Goal: Task Accomplishment & Management: Complete application form

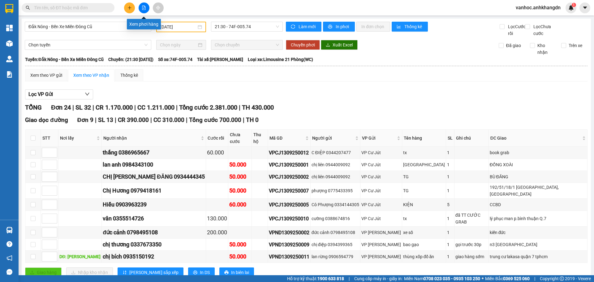
click at [125, 5] on button at bounding box center [129, 7] width 11 height 11
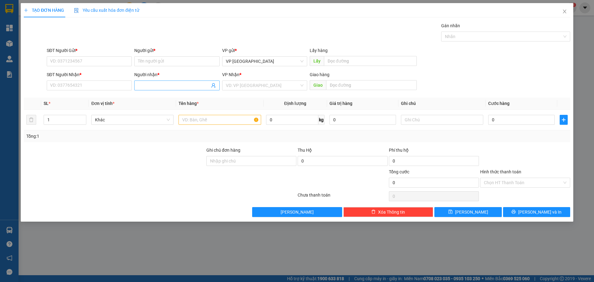
click at [152, 87] on input "Người nhận *" at bounding box center [173, 85] width 71 height 7
click at [90, 88] on input "SĐT Người Nhận *" at bounding box center [89, 85] width 85 height 10
click at [108, 84] on input "SĐT Người Nhận *" at bounding box center [89, 85] width 85 height 10
type input "0355236979"
click at [184, 84] on input "Người nhận *" at bounding box center [173, 85] width 71 height 7
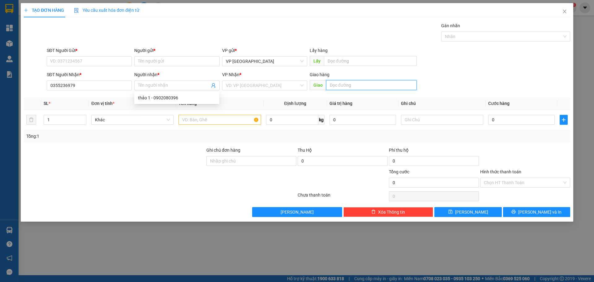
click at [352, 82] on input "text" at bounding box center [371, 85] width 91 height 10
type input "nga 3 bien xanh"
click at [282, 89] on input "search" at bounding box center [262, 85] width 73 height 9
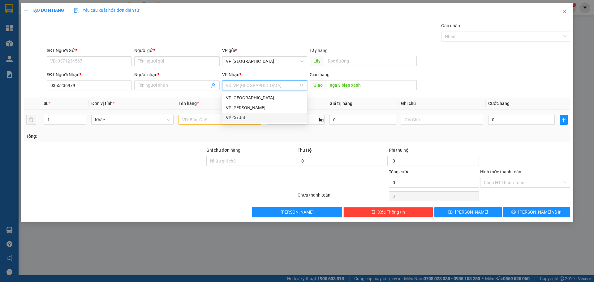
click at [235, 119] on div "VP Cư Jút" at bounding box center [265, 117] width 78 height 7
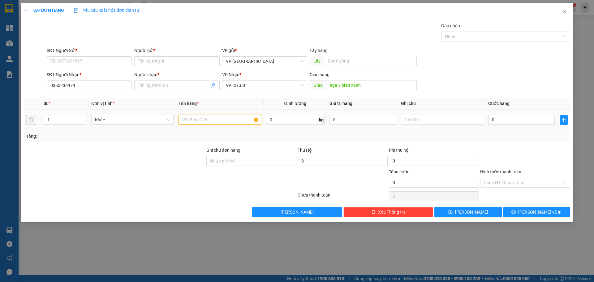
click at [219, 119] on input "text" at bounding box center [220, 120] width 82 height 10
type input "kien"
click at [73, 118] on input "1" at bounding box center [65, 119] width 42 height 9
type input "4"
click at [163, 85] on input "Người nhận *" at bounding box center [173, 85] width 71 height 7
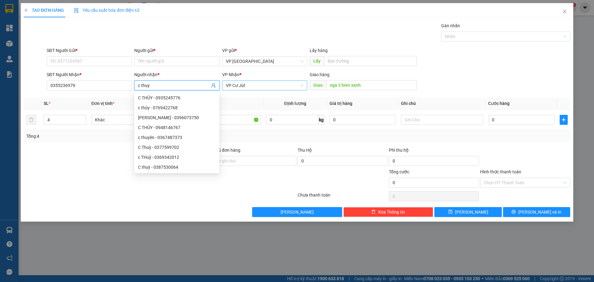
click at [298, 84] on span "VP Cư Jút" at bounding box center [265, 85] width 78 height 9
type input "c thuy"
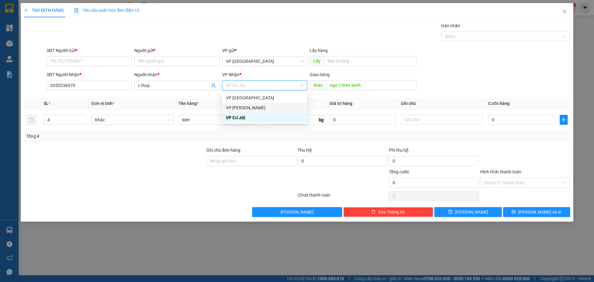
click at [242, 109] on div "VP [PERSON_NAME]" at bounding box center [265, 107] width 78 height 7
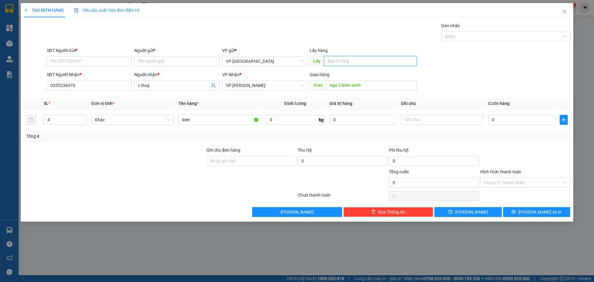
click at [361, 62] on input "text" at bounding box center [370, 61] width 93 height 10
paste input "nga 3 bien xanh"
type input "nga 3 bien xanh"
click at [372, 87] on input "nga 3 bien xanh" at bounding box center [371, 85] width 91 height 10
type input "eapo"
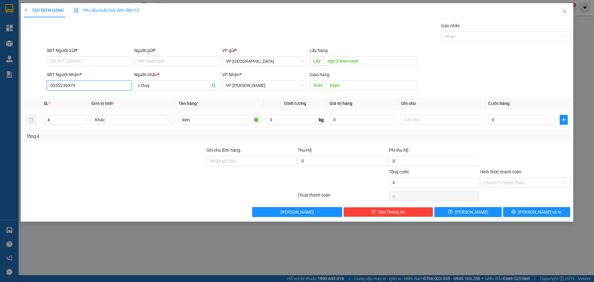
drag, startPoint x: 80, startPoint y: 87, endPoint x: 0, endPoint y: 89, distance: 80.5
click at [0, 89] on div "TẠO ĐƠN HÀNG Yêu cầu xuất hóa đơn điện tử Transit Pickup Surcharge Ids Transit …" at bounding box center [297, 141] width 594 height 282
click at [84, 58] on input "SĐT Người Gửi *" at bounding box center [89, 61] width 85 height 10
paste input "0355236979"
type input "0355236979"
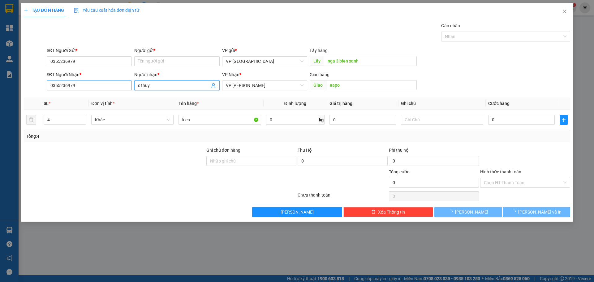
drag, startPoint x: 158, startPoint y: 84, endPoint x: 106, endPoint y: 87, distance: 51.4
click at [106, 87] on div "SĐT Người Nhận * 0355236979 Người nhận * c thuy c thuy VP Nhận * VP Nam Dong Gi…" at bounding box center [308, 82] width 526 height 22
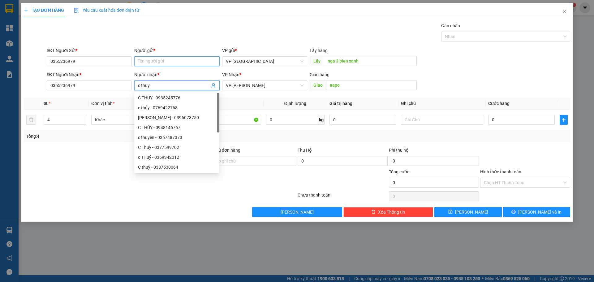
click at [160, 61] on input "Người gửi *" at bounding box center [176, 61] width 85 height 10
paste input "c thuy"
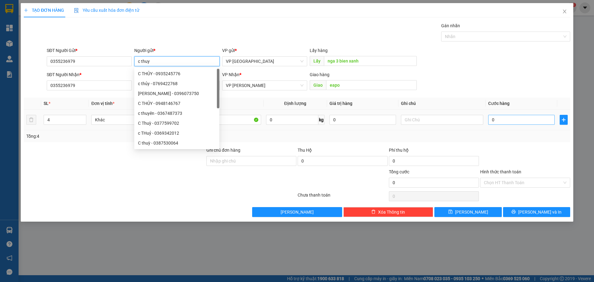
type input "c thuy"
click at [503, 122] on input "0" at bounding box center [521, 120] width 67 height 10
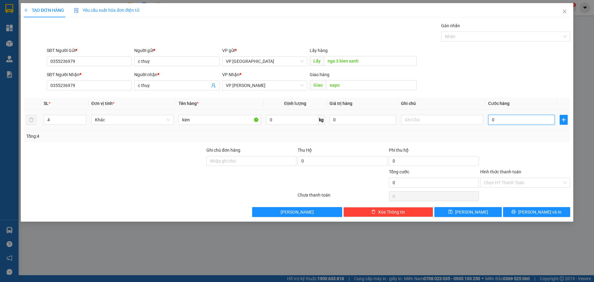
type input "2"
type input "0"
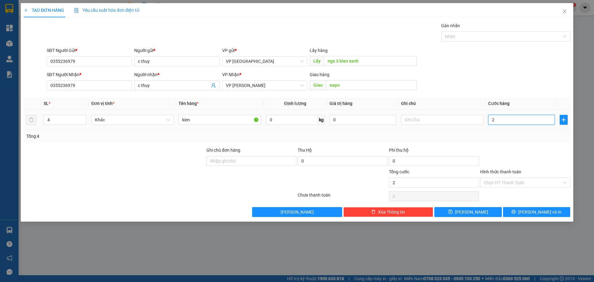
type input "0"
type input "01"
type input "1"
type input "016"
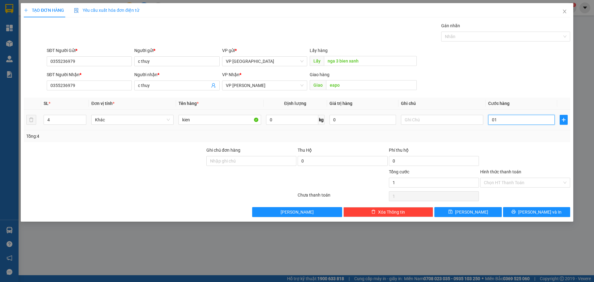
type input "16"
type input "0.160"
type input "160"
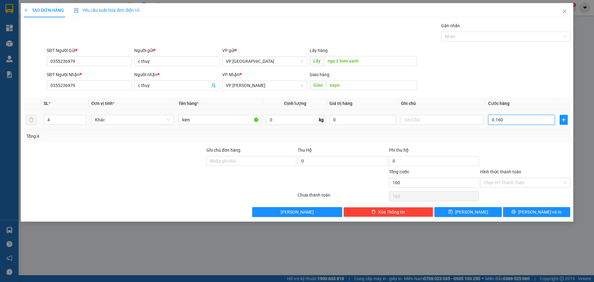
type input "01.600"
type input "1.600"
type input "016.000"
type input "16.000"
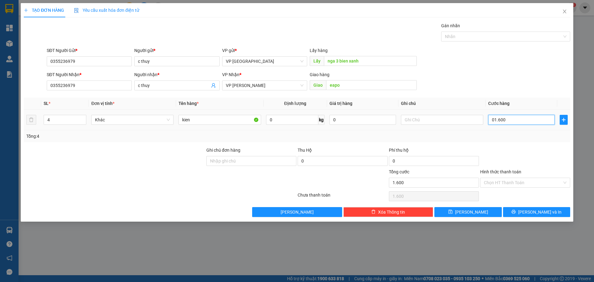
type input "16.000"
type input "0.160.000"
type input "160.000"
click at [492, 119] on input "0.160.000" at bounding box center [521, 120] width 67 height 10
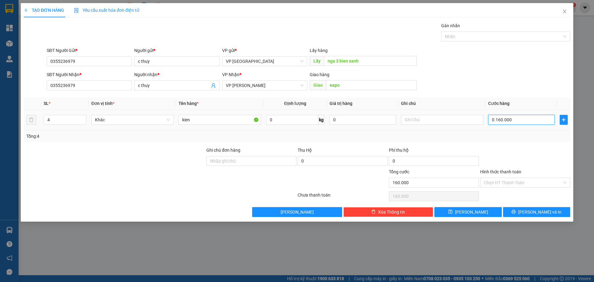
click at [497, 121] on input "0.160.000" at bounding box center [521, 120] width 67 height 10
type input "016.000"
type input "16.000"
click at [494, 119] on input "016.000" at bounding box center [521, 120] width 67 height 10
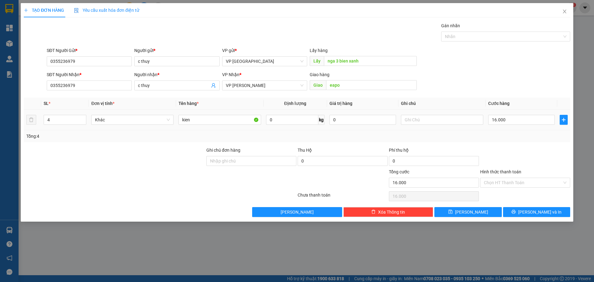
click at [516, 125] on div "16.000" at bounding box center [521, 120] width 67 height 12
click at [516, 124] on input "16.000" at bounding box center [521, 120] width 67 height 10
type input "1"
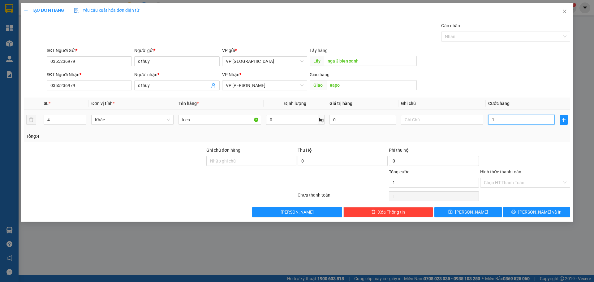
type input "16"
type input "160"
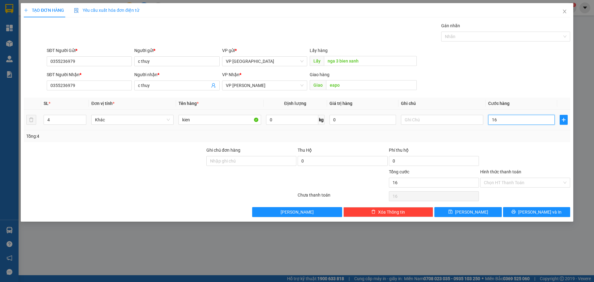
type input "160"
type input "1.600"
type input "16.000"
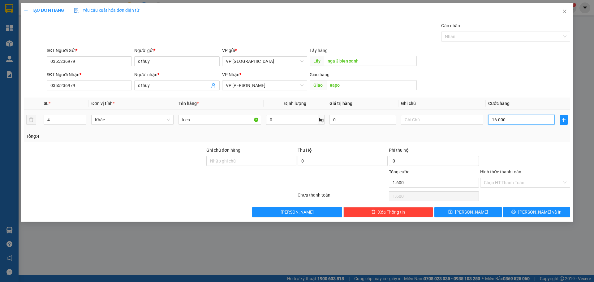
type input "16.000"
type input "160.000"
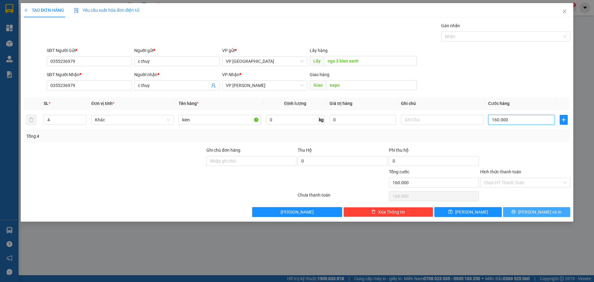
type input "160.000"
click at [540, 210] on span "[PERSON_NAME] và In" at bounding box center [539, 212] width 43 height 7
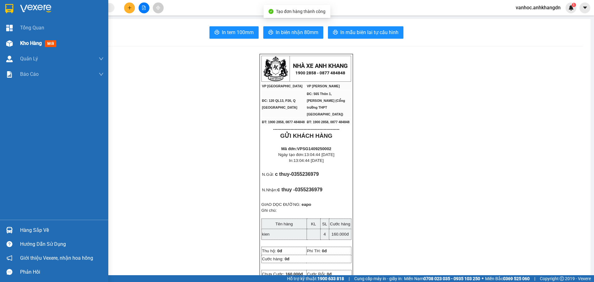
click at [33, 41] on span "Kho hàng" at bounding box center [31, 43] width 22 height 6
